Goal: Find specific page/section: Locate a particular part of the current website

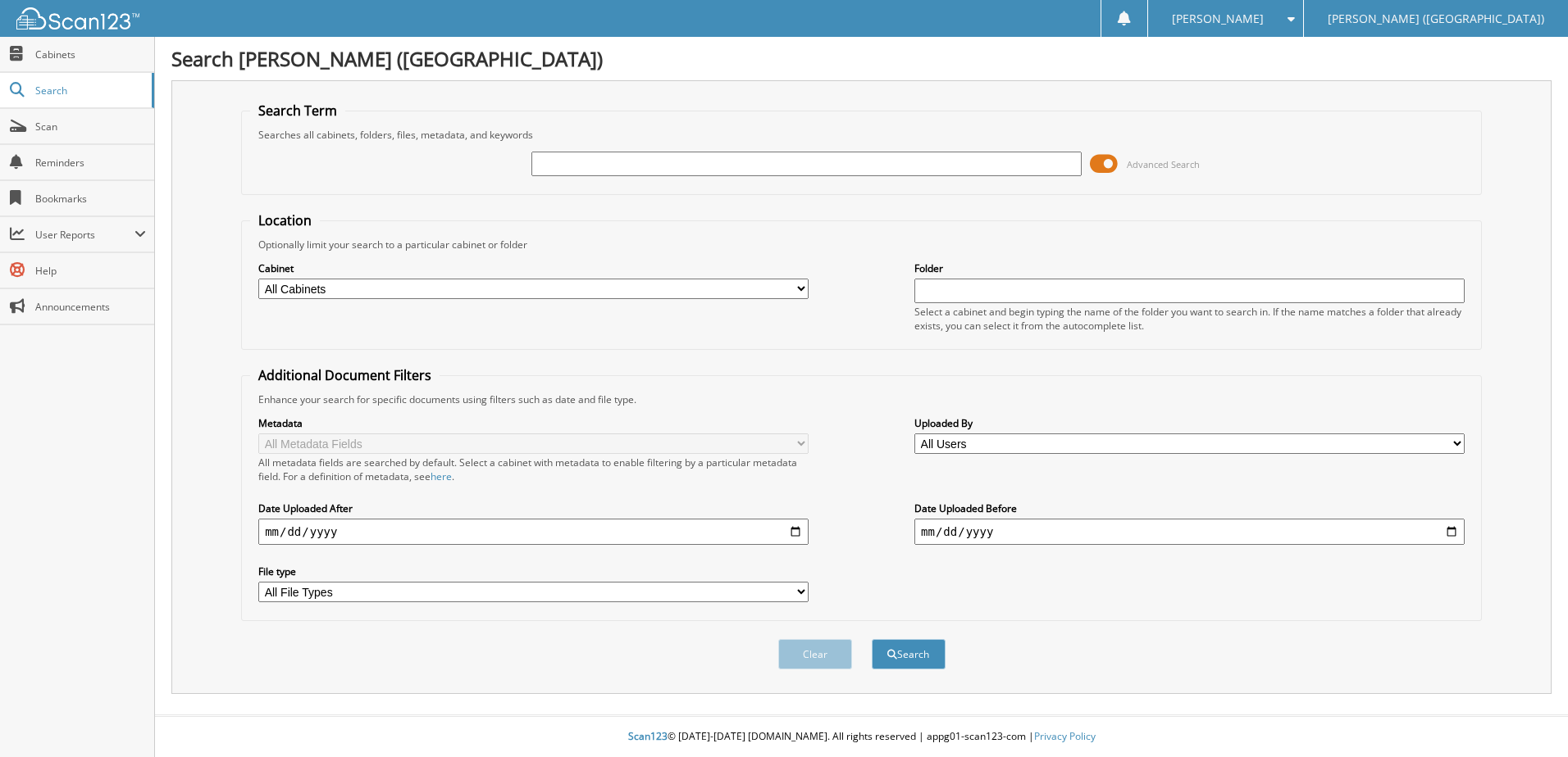
click at [609, 172] on input "text" at bounding box center [806, 163] width 550 height 25
type input "6112842"
click at [872, 639] on button "Search" at bounding box center [908, 654] width 74 height 30
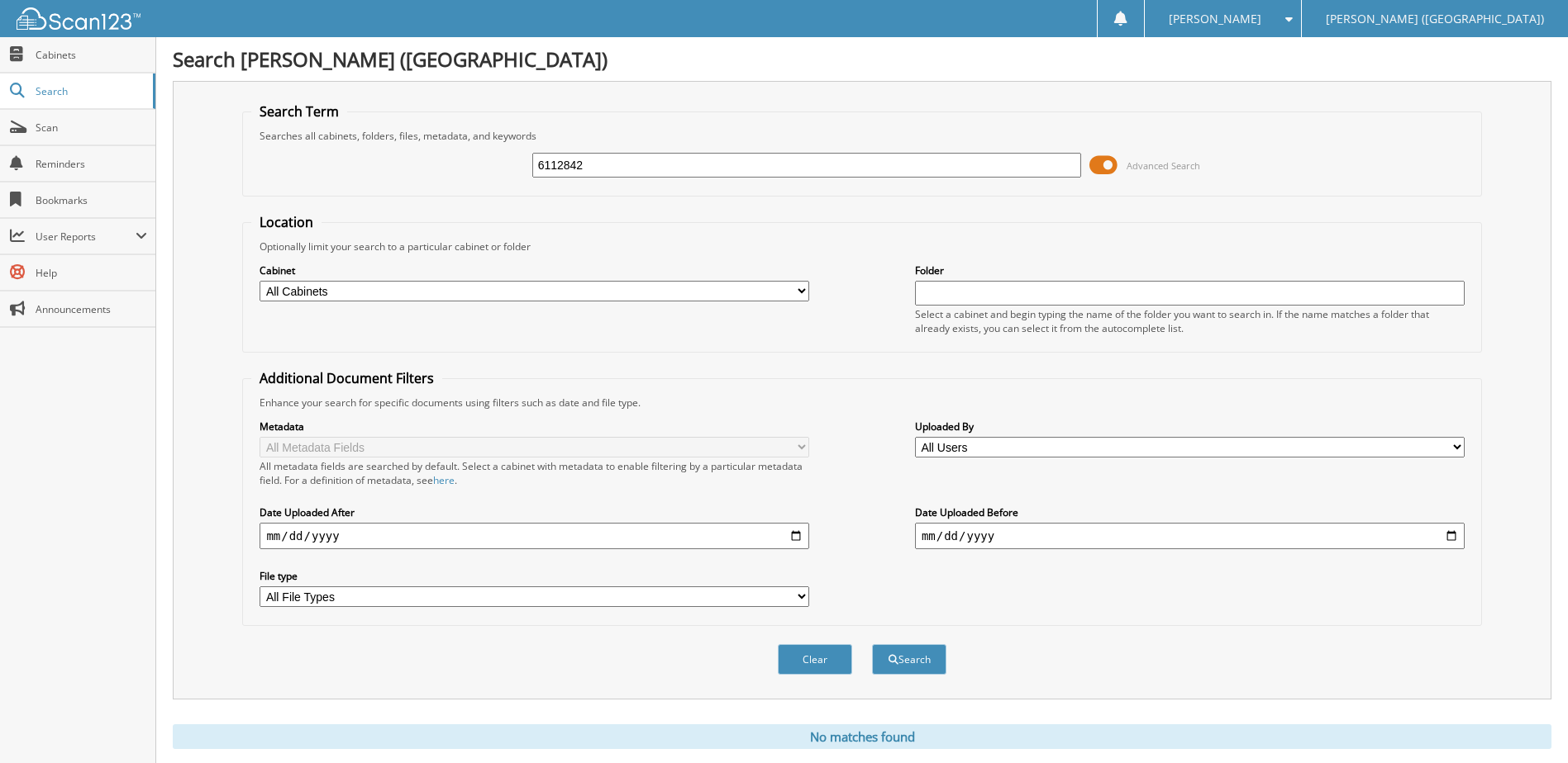
click at [588, 164] on input "6112842" at bounding box center [807, 164] width 549 height 25
click at [872, 644] on button "Search" at bounding box center [909, 659] width 74 height 31
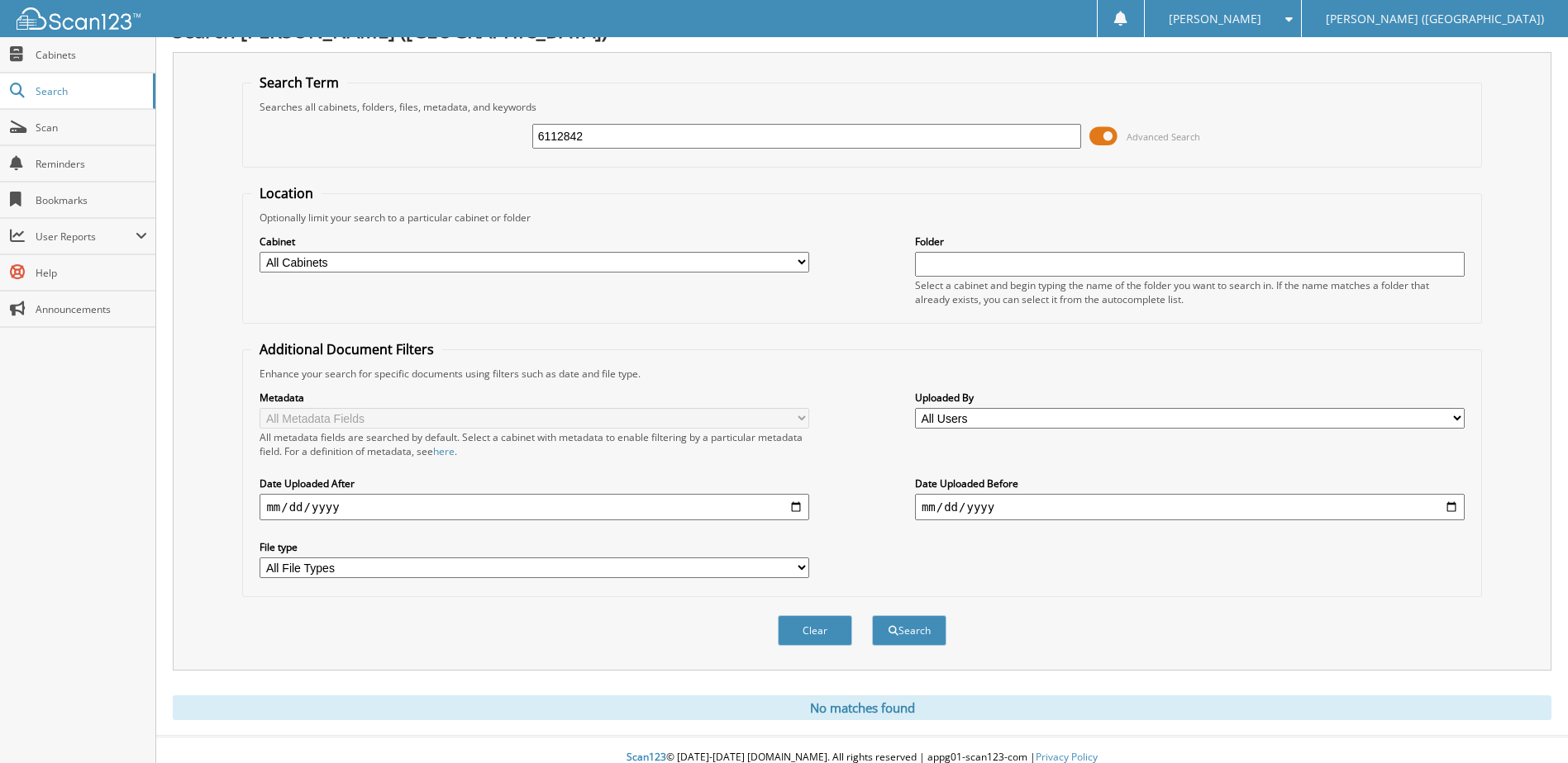
scroll to position [45, 0]
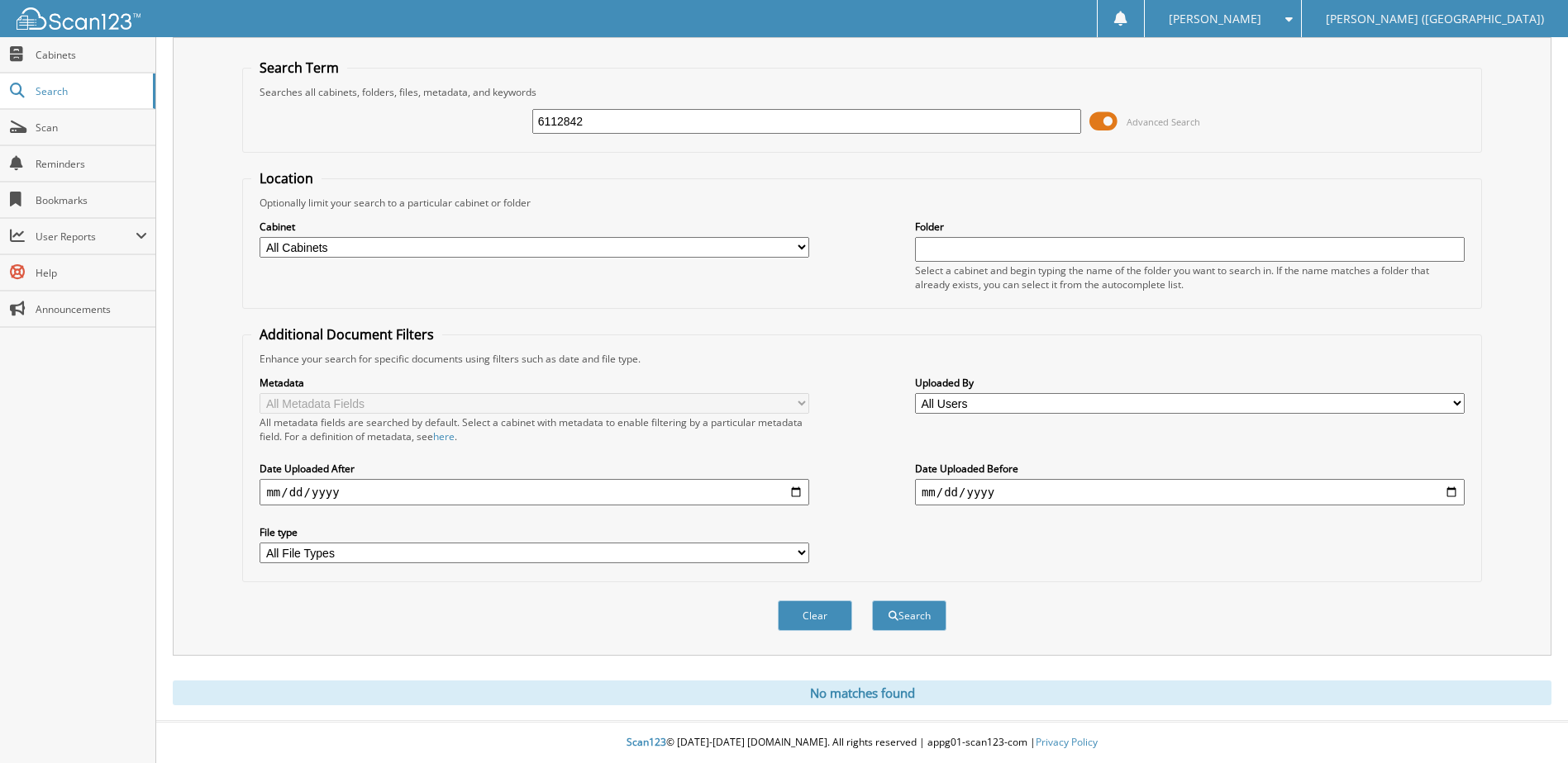
click at [643, 126] on input "6112842" at bounding box center [807, 121] width 549 height 25
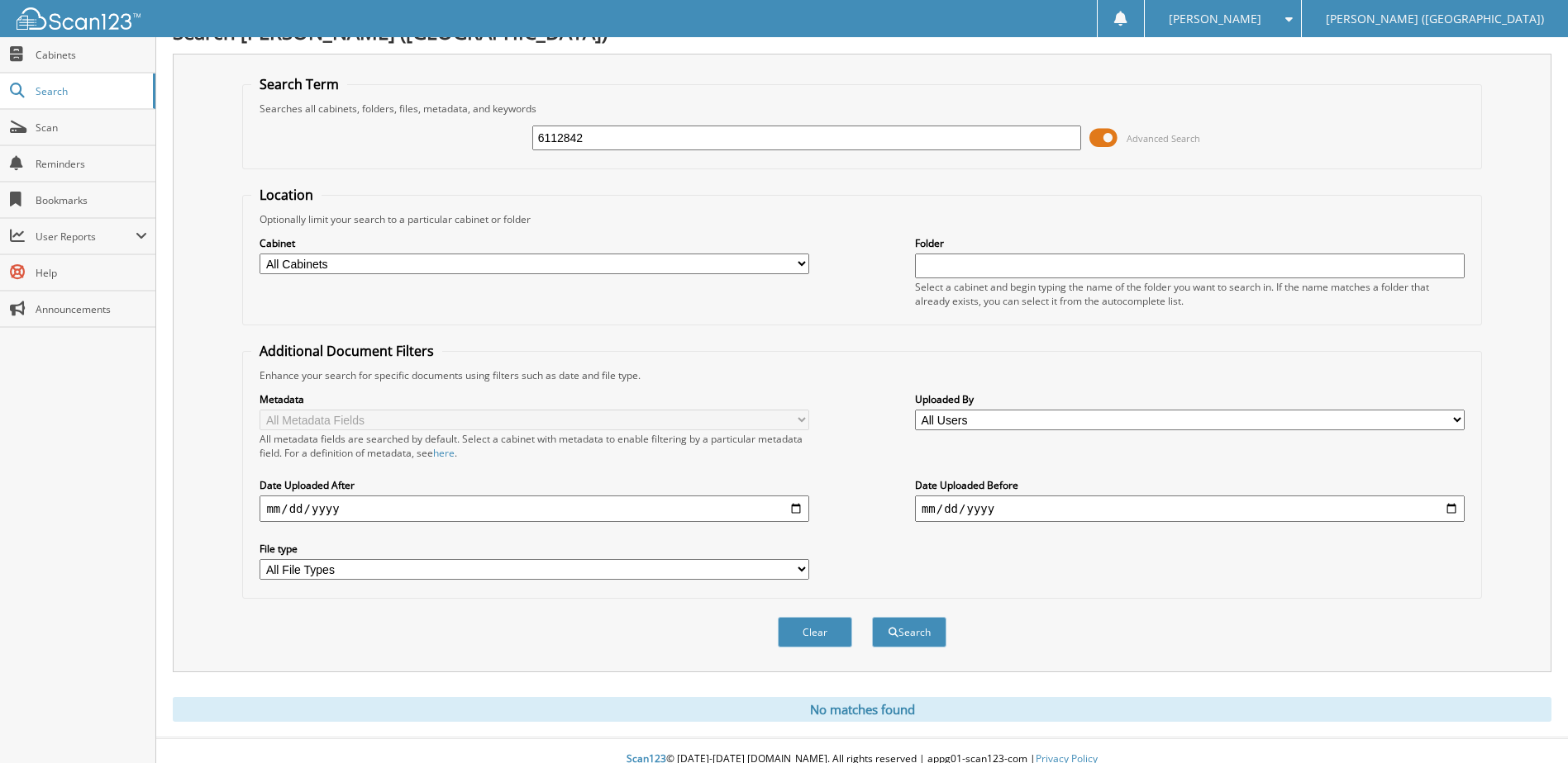
scroll to position [0, 0]
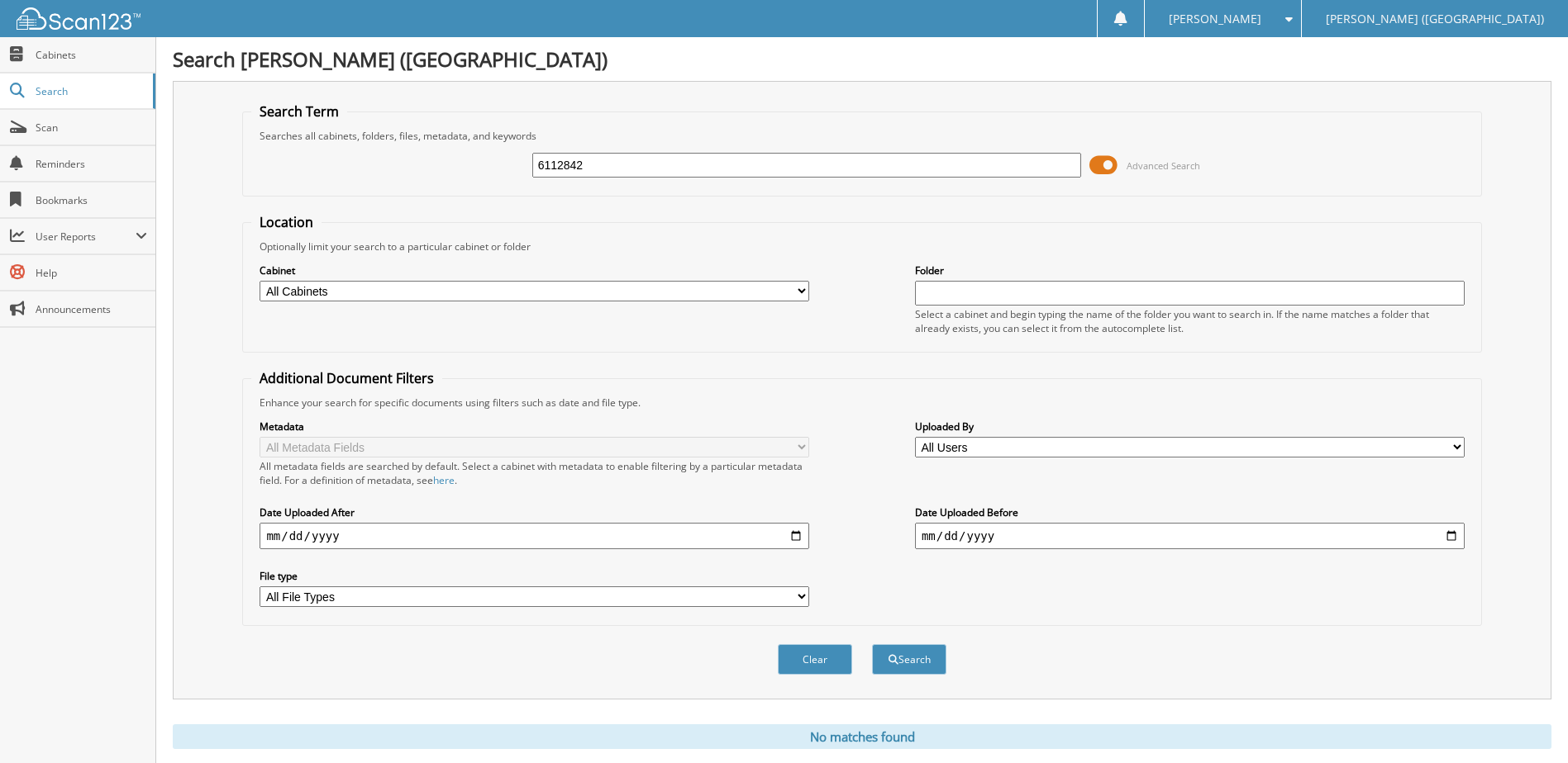
click at [872, 644] on button "Search" at bounding box center [909, 659] width 74 height 31
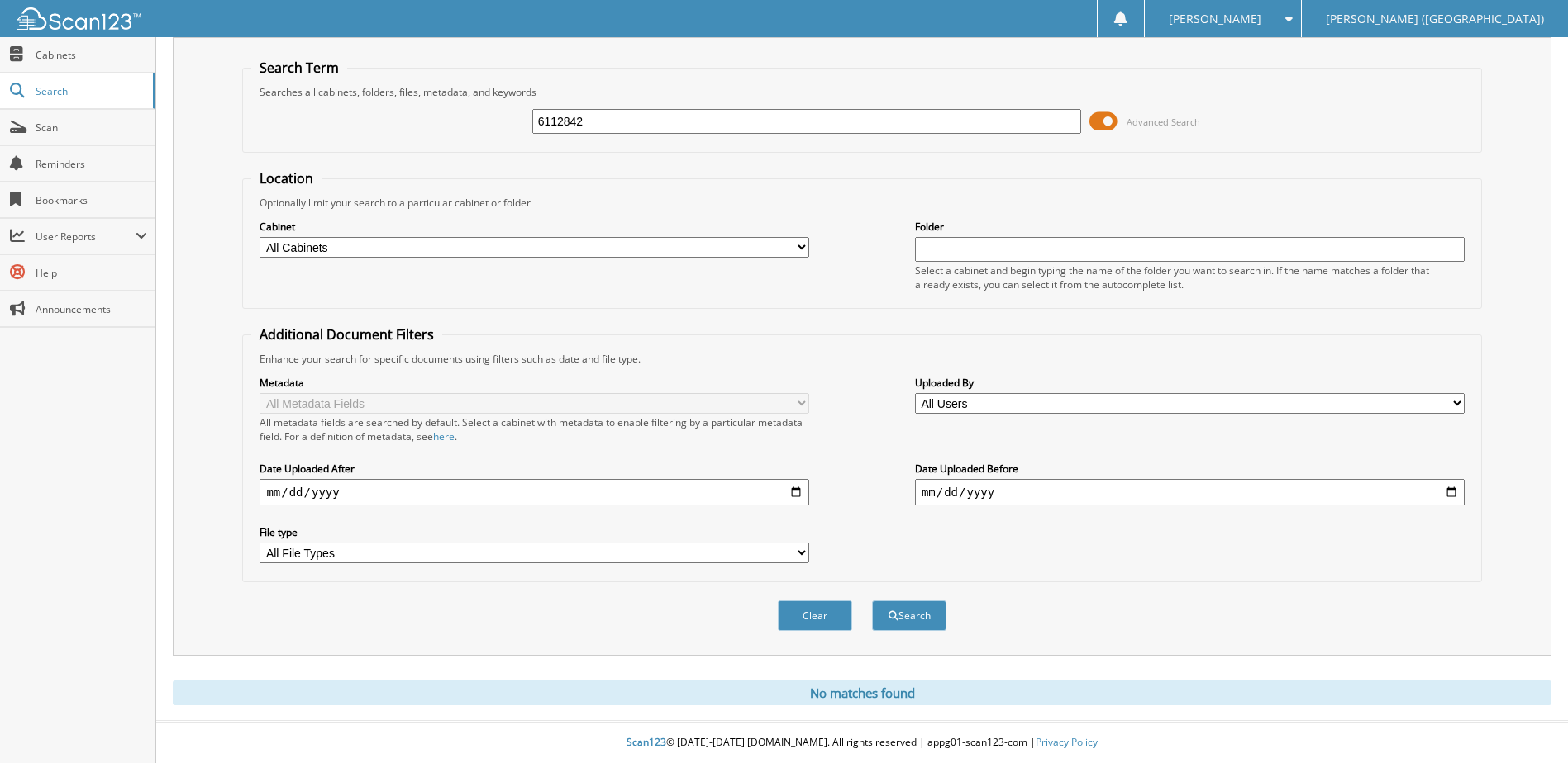
drag, startPoint x: 608, startPoint y: 119, endPoint x: 519, endPoint y: 125, distance: 89.2
click at [519, 125] on div "6112842 Advanced Search" at bounding box center [860, 121] width 1220 height 45
type input "6109622"
click at [872, 600] on button "Search" at bounding box center [909, 615] width 74 height 31
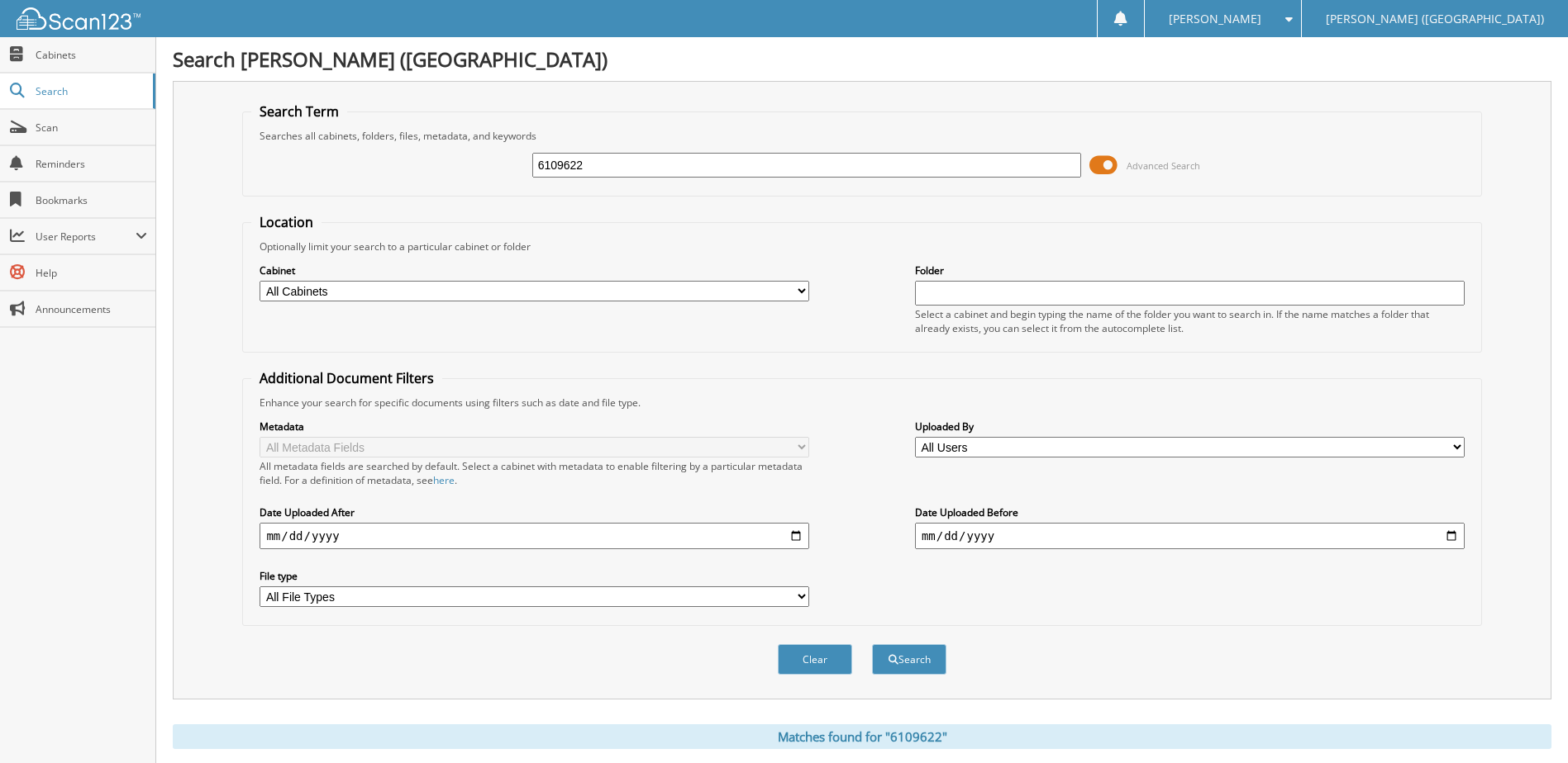
scroll to position [225, 0]
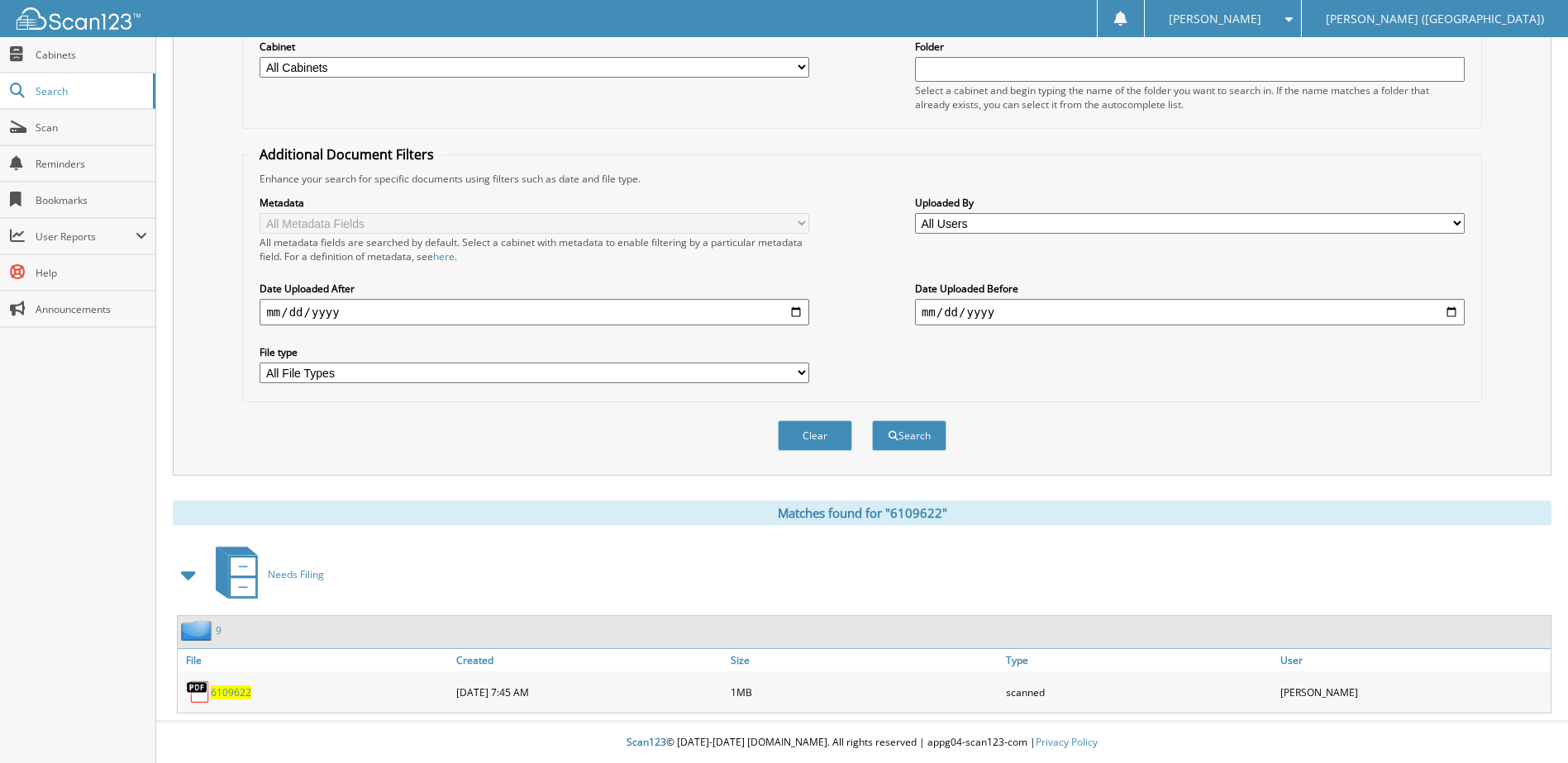
click at [212, 697] on span "6109622" at bounding box center [231, 693] width 41 height 14
